Goal: Use online tool/utility: Utilize a website feature to perform a specific function

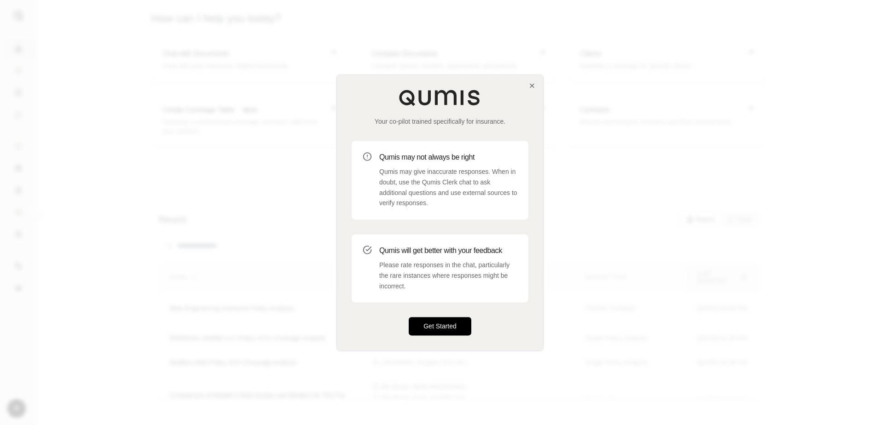
click at [451, 322] on button "Get Started" at bounding box center [440, 327] width 63 height 18
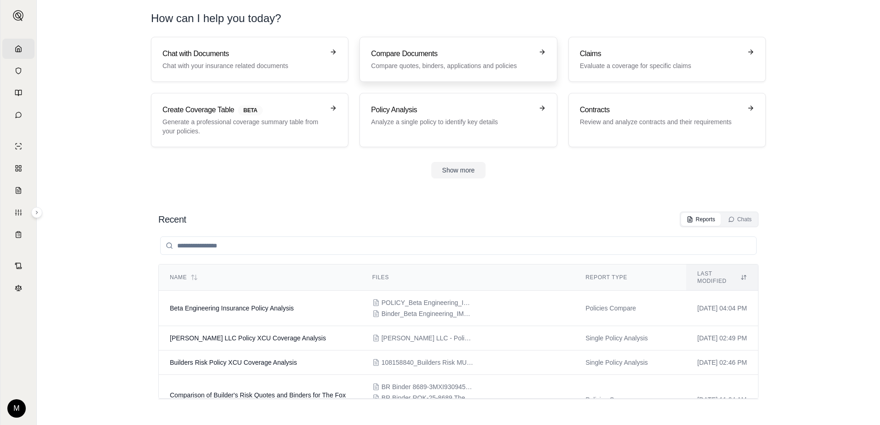
click at [463, 61] on div "Compare Documents Compare quotes, binders, applications and policies" at bounding box center [452, 59] width 162 height 22
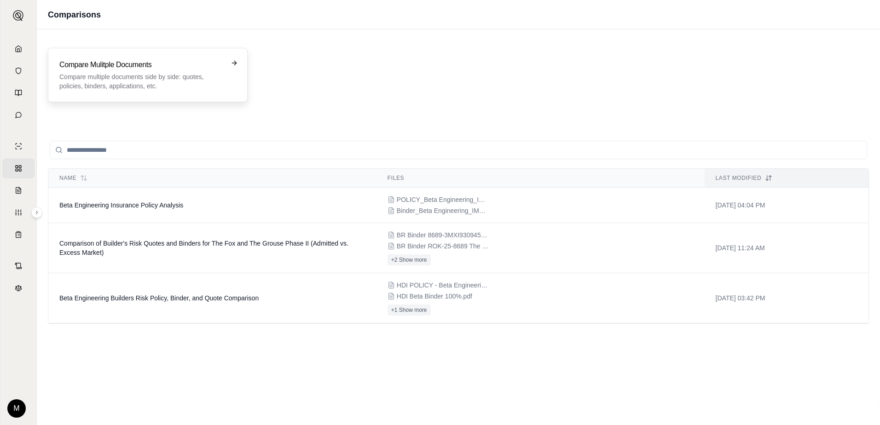
click at [180, 74] on p "Compare multiple documents side by side: quotes, policies, binders, application…" at bounding box center [141, 81] width 164 height 18
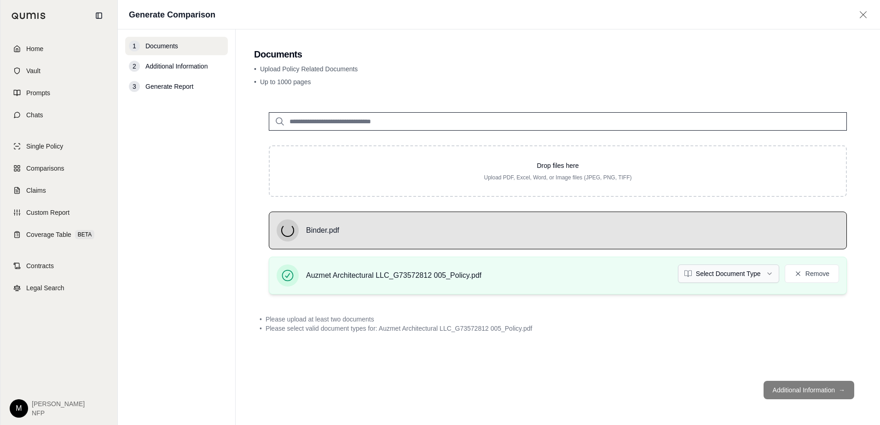
click at [728, 280] on html "Home Vault Prompts Chats Single Policy Comparisons Claims Custom Report Coverag…" at bounding box center [440, 212] width 880 height 425
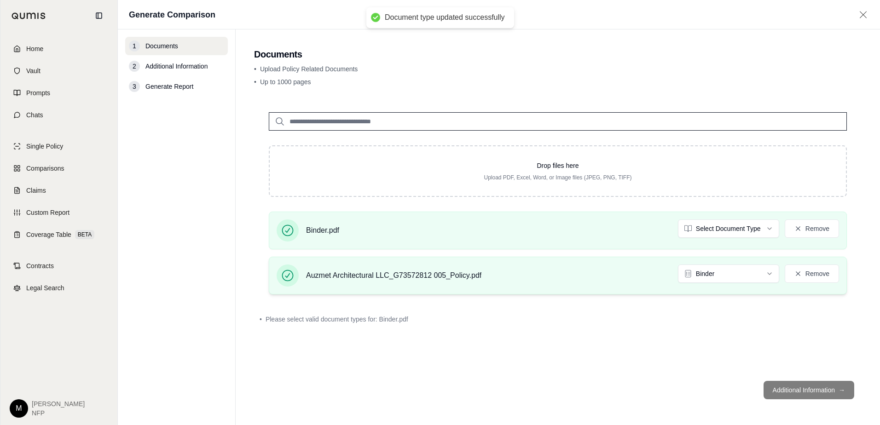
click at [726, 264] on div "Auzmet Architectural LLC_G73572812 005_Policy.pdf Binder Remove" at bounding box center [558, 276] width 578 height 38
click at [727, 272] on html "Document type updated successfully Home Vault Prompts Chats Single Policy Compa…" at bounding box center [440, 212] width 880 height 425
click at [748, 226] on html "Home Vault Prompts Chats Single Policy Comparisons Claims Custom Report Coverag…" at bounding box center [440, 212] width 880 height 425
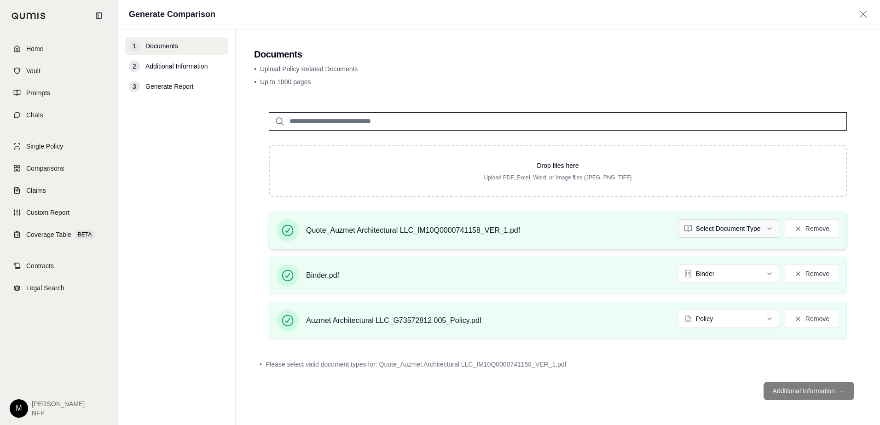
click at [769, 231] on html "Home Vault Prompts Chats Single Policy Comparisons Claims Custom Report Coverag…" at bounding box center [440, 212] width 880 height 425
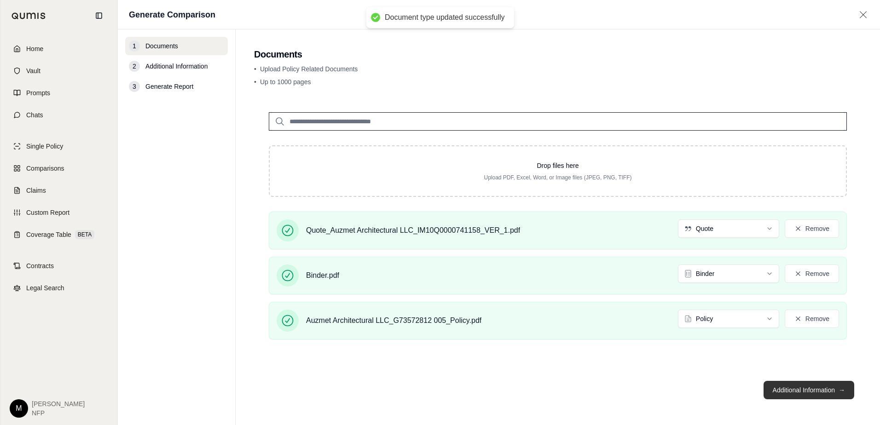
click at [803, 390] on button "Additional Information →" at bounding box center [809, 390] width 91 height 18
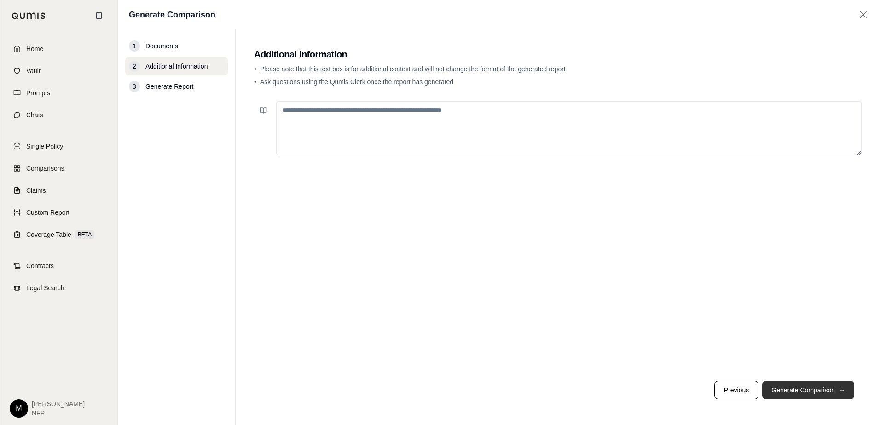
click at [803, 390] on button "Generate Comparison →" at bounding box center [808, 390] width 92 height 18
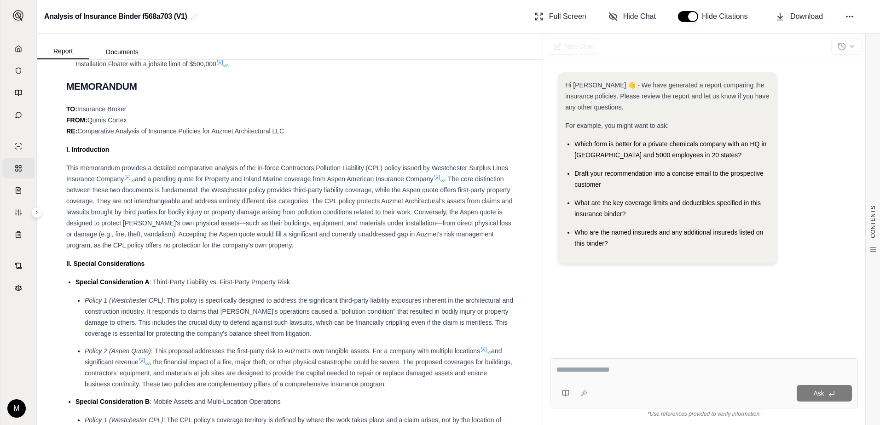
scroll to position [691, 0]
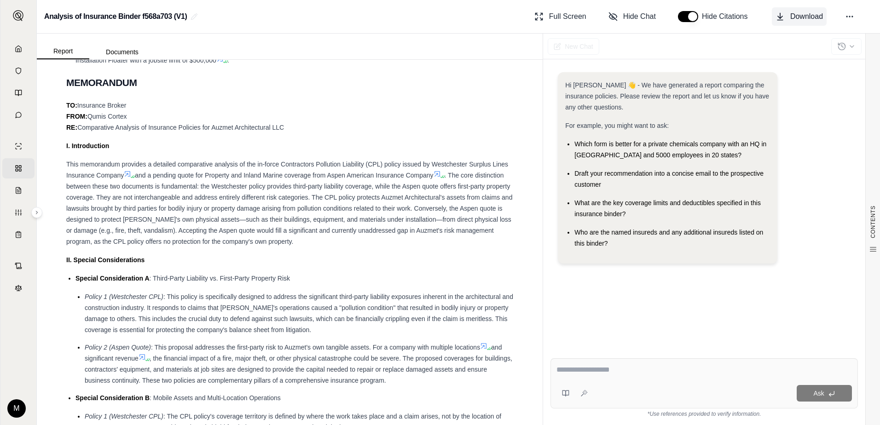
click at [797, 17] on span "Download" at bounding box center [806, 16] width 33 height 11
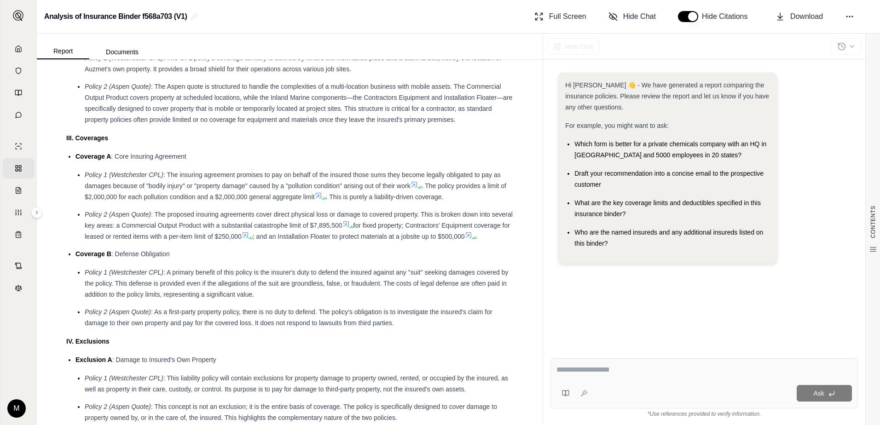
scroll to position [1105, 0]
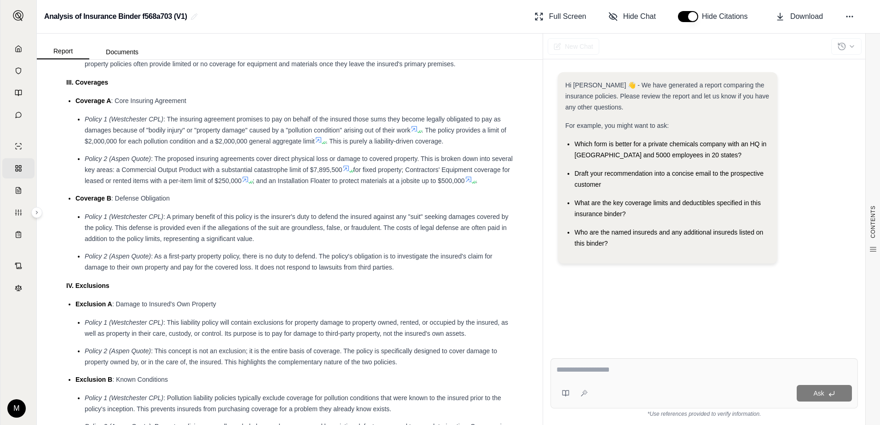
click at [850, 93] on div "Hi [PERSON_NAME] 👋 - We have generated a report comparing the insurance policie…" at bounding box center [705, 204] width 308 height 279
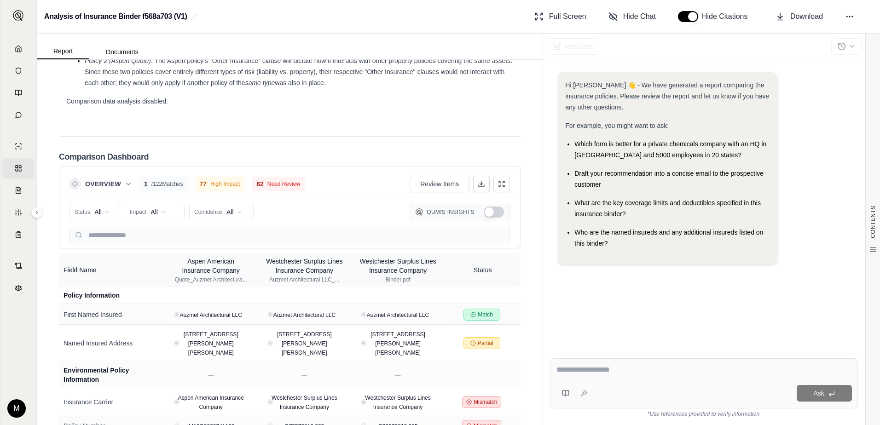
scroll to position [1737, 0]
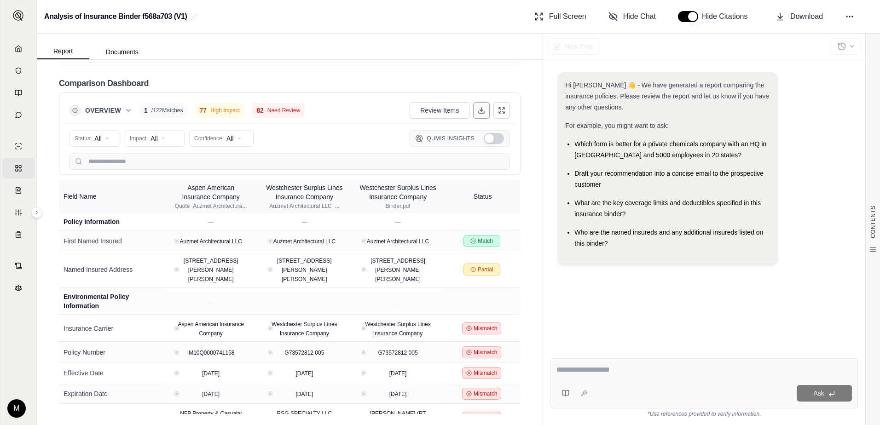
click at [478, 109] on icon at bounding box center [481, 110] width 7 height 7
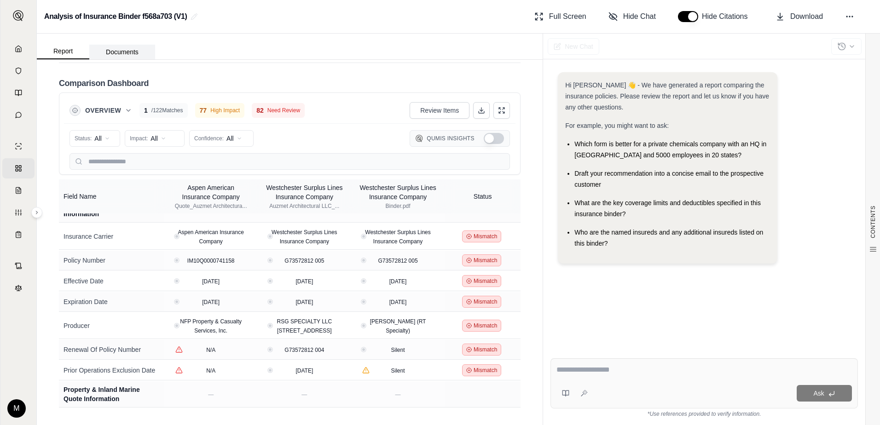
scroll to position [92, 0]
click at [117, 52] on button "Documents" at bounding box center [122, 52] width 66 height 15
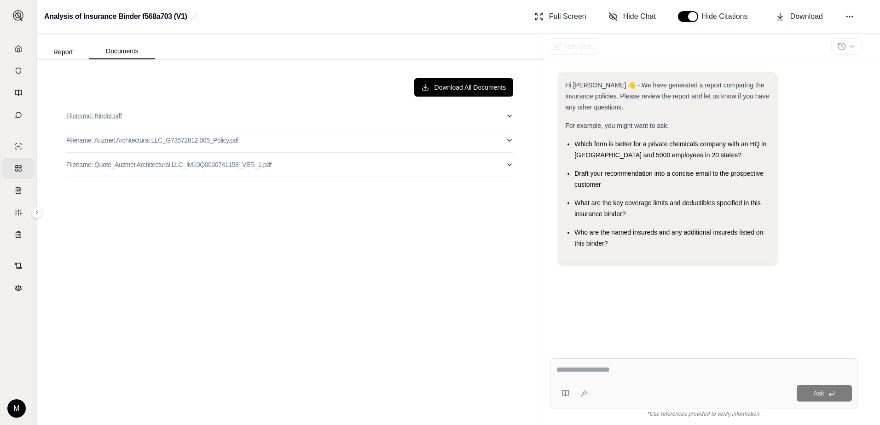
click at [507, 116] on icon "button" at bounding box center [509, 115] width 7 height 7
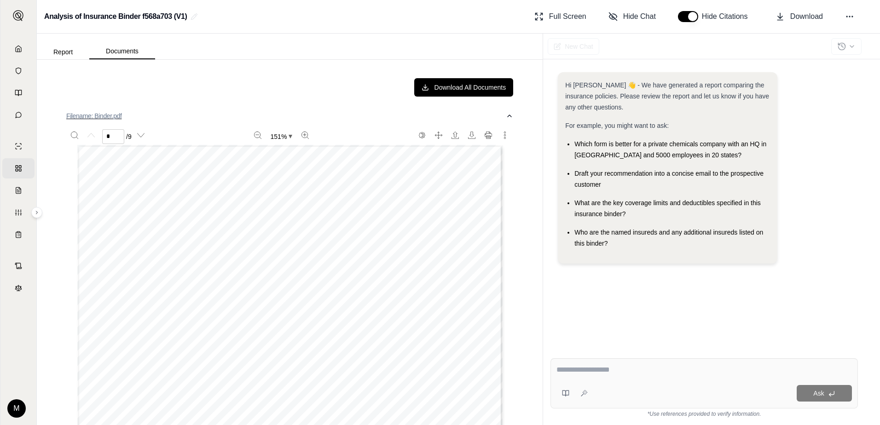
click at [497, 115] on button "Filename: Binder.pdf" at bounding box center [289, 116] width 447 height 24
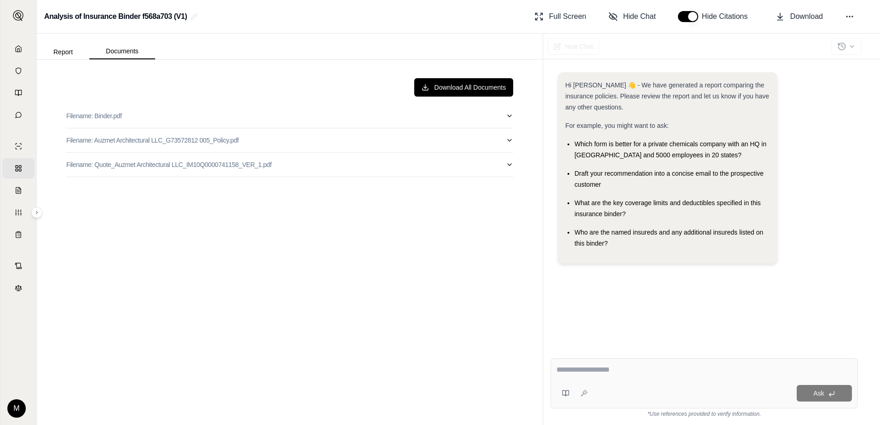
drag, startPoint x: 123, startPoint y: 118, endPoint x: 430, endPoint y: 302, distance: 357.3
click at [430, 302] on div "Download All Documents Filename: Binder.pdf Filename: Auzmet Architectural LLC_…" at bounding box center [290, 242] width 462 height 343
click at [28, 43] on link "Home" at bounding box center [18, 49] width 32 height 20
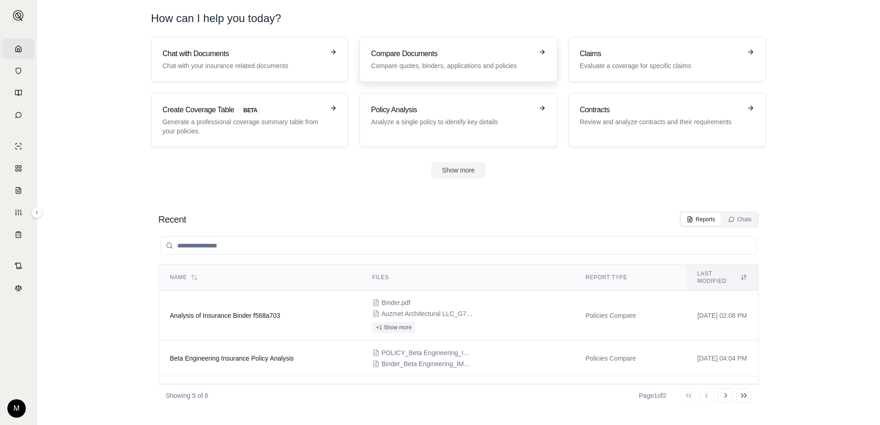
click at [425, 67] on p "Compare quotes, binders, applications and policies" at bounding box center [452, 65] width 162 height 9
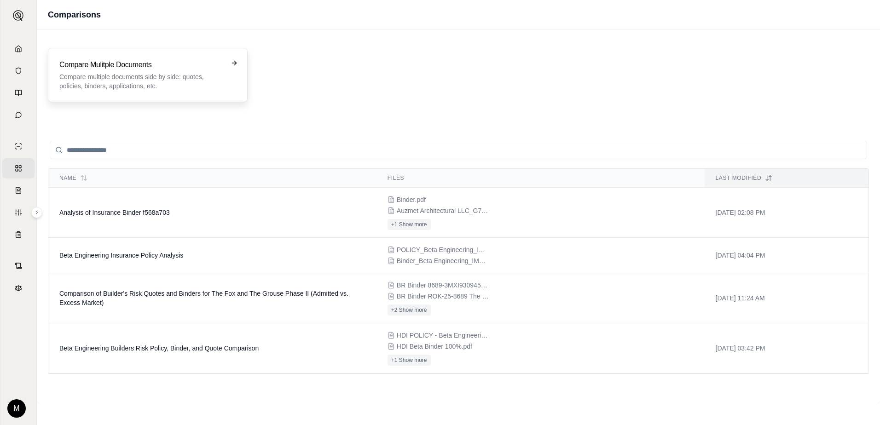
click at [112, 78] on p "Compare multiple documents side by side: quotes, policies, binders, application…" at bounding box center [141, 81] width 164 height 18
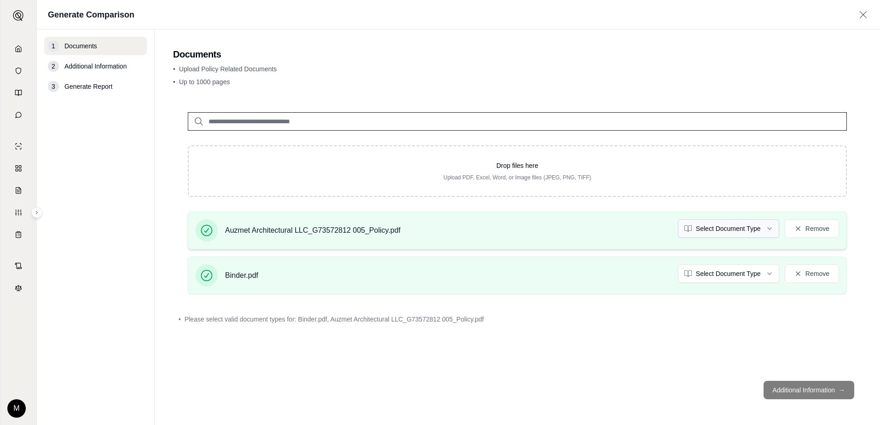
click at [729, 232] on html "Home Vault Prompts Chats Single Policy Comparisons Claims Custom Report Coverag…" at bounding box center [440, 212] width 880 height 425
click at [721, 274] on html "Home Vault Prompts Chats Single Policy Comparisons Claims Custom Report Coverag…" at bounding box center [440, 212] width 880 height 425
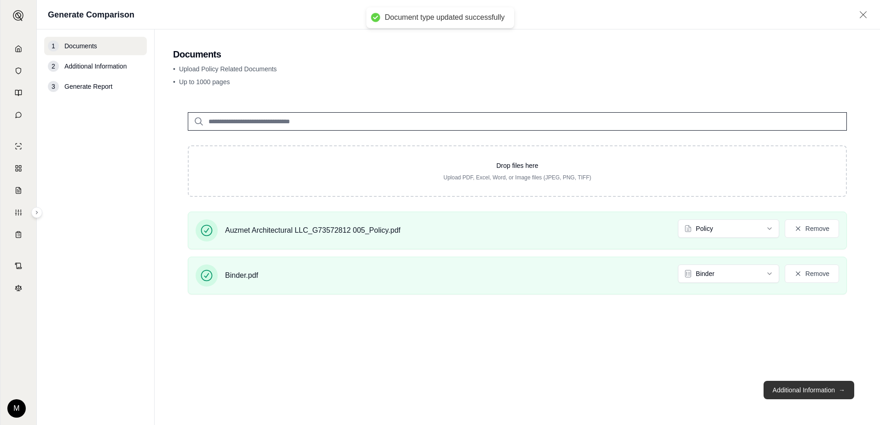
click at [800, 383] on button "Additional Information →" at bounding box center [809, 390] width 91 height 18
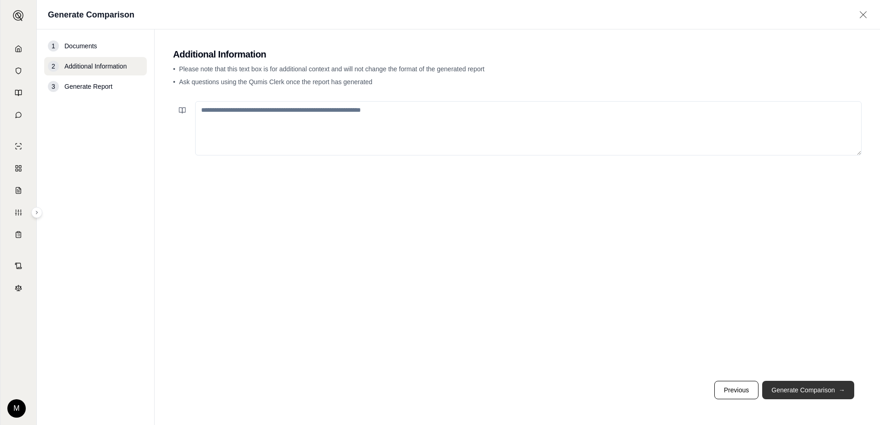
click at [809, 389] on button "Generate Comparison →" at bounding box center [808, 390] width 92 height 18
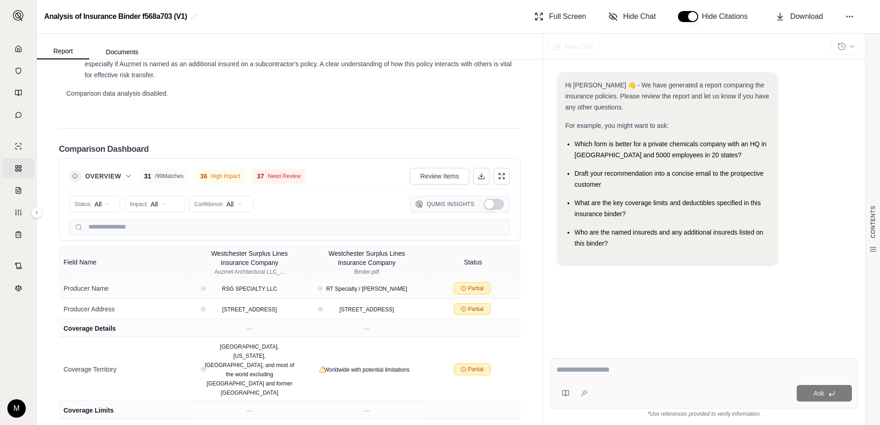
scroll to position [1425, 0]
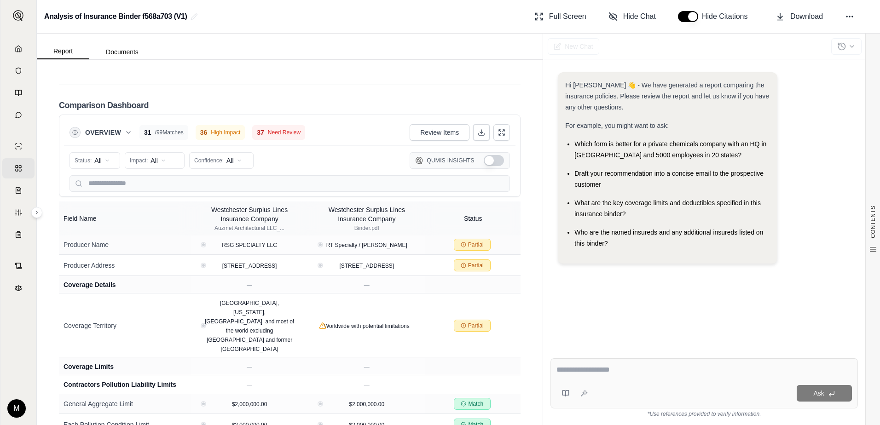
drag, startPoint x: 473, startPoint y: 109, endPoint x: 476, endPoint y: 125, distance: 16.3
click at [478, 129] on icon at bounding box center [481, 132] width 7 height 7
